Goal: Information Seeking & Learning: Learn about a topic

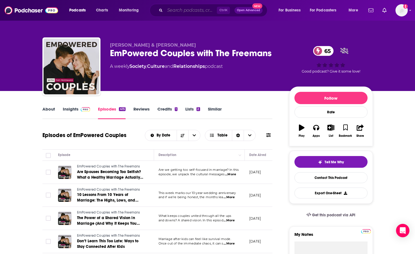
click at [172, 10] on input "Search podcasts, credits, & more..." at bounding box center [191, 10] width 52 height 9
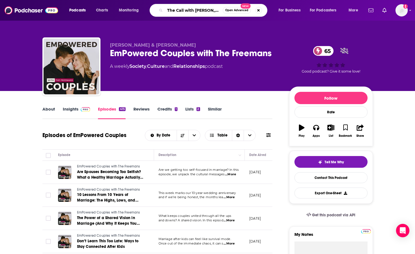
type input "The Call with [PERSON_NAME]"
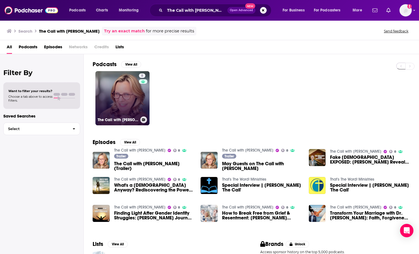
click at [124, 98] on link "8 The Call with [PERSON_NAME]" at bounding box center [122, 98] width 54 height 54
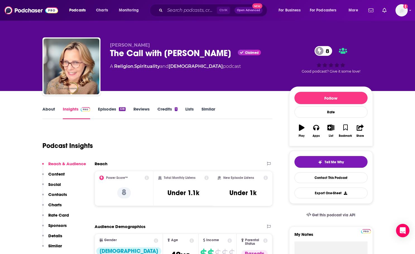
click at [48, 108] on link "About" at bounding box center [48, 112] width 13 height 13
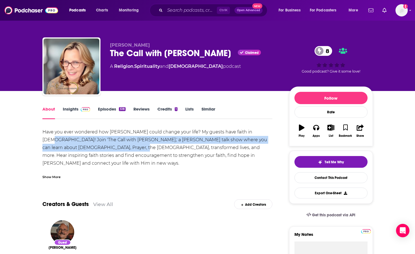
drag, startPoint x: 250, startPoint y: 131, endPoint x: 106, endPoint y: 148, distance: 145.4
click at [106, 148] on div "Have you ever wondered how [PERSON_NAME] could change your life? My guests have…" at bounding box center [157, 159] width 230 height 62
copy div "'The Call with [PERSON_NAME],' a [PERSON_NAME] talk show where you can learn ab…"
